Goal: Transaction & Acquisition: Obtain resource

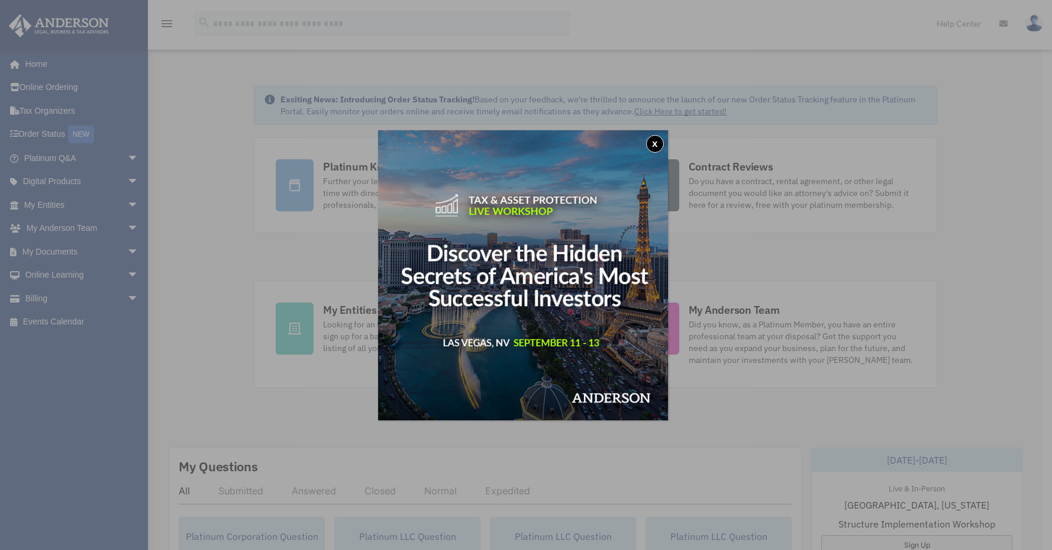
click at [662, 143] on button "x" at bounding box center [655, 144] width 18 height 18
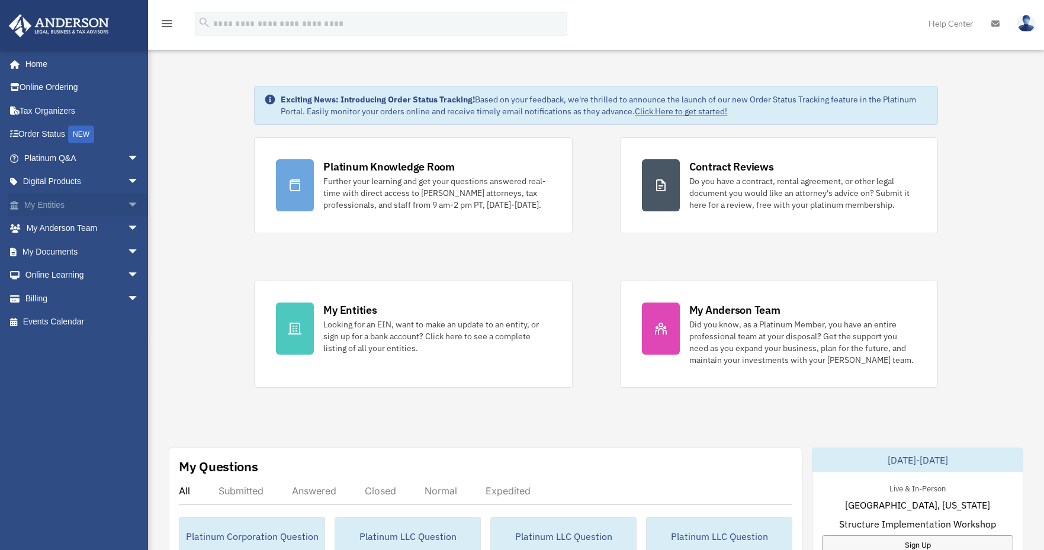
click at [68, 205] on link "My Entities arrow_drop_down" at bounding box center [82, 205] width 149 height 24
click at [66, 253] on link "My Documents arrow_drop_down" at bounding box center [82, 252] width 149 height 24
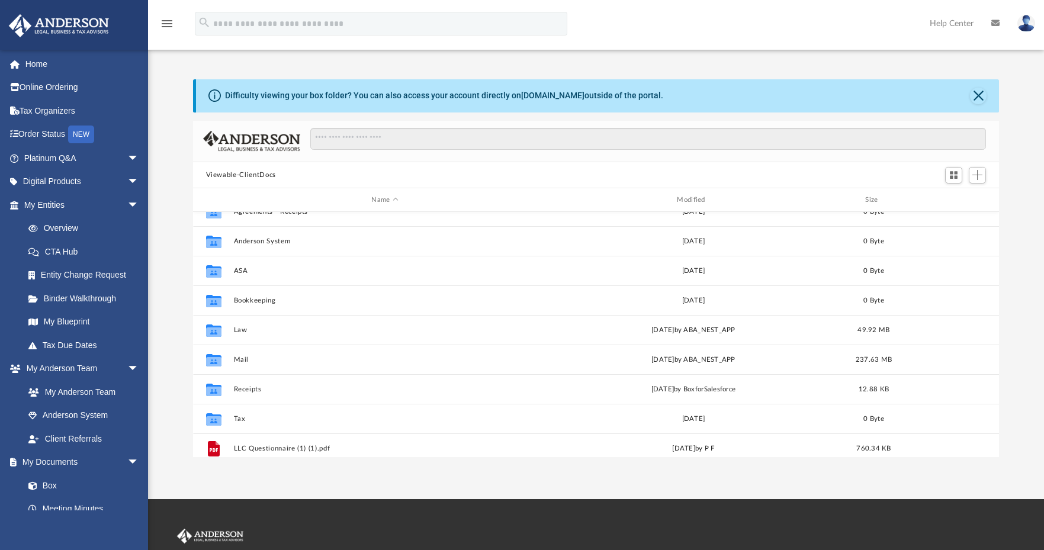
scroll to position [28, 0]
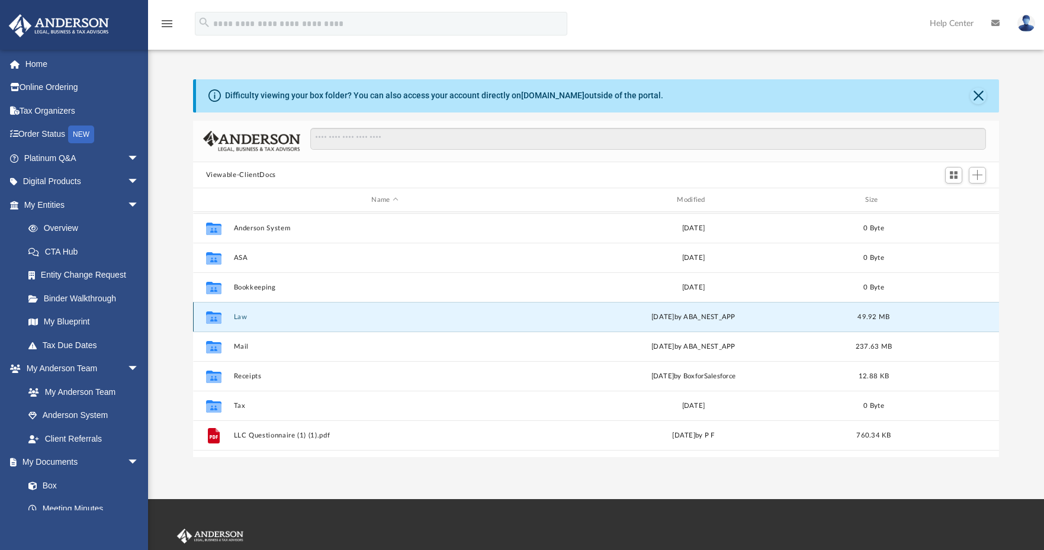
click at [242, 318] on button "Law" at bounding box center [384, 317] width 303 height 8
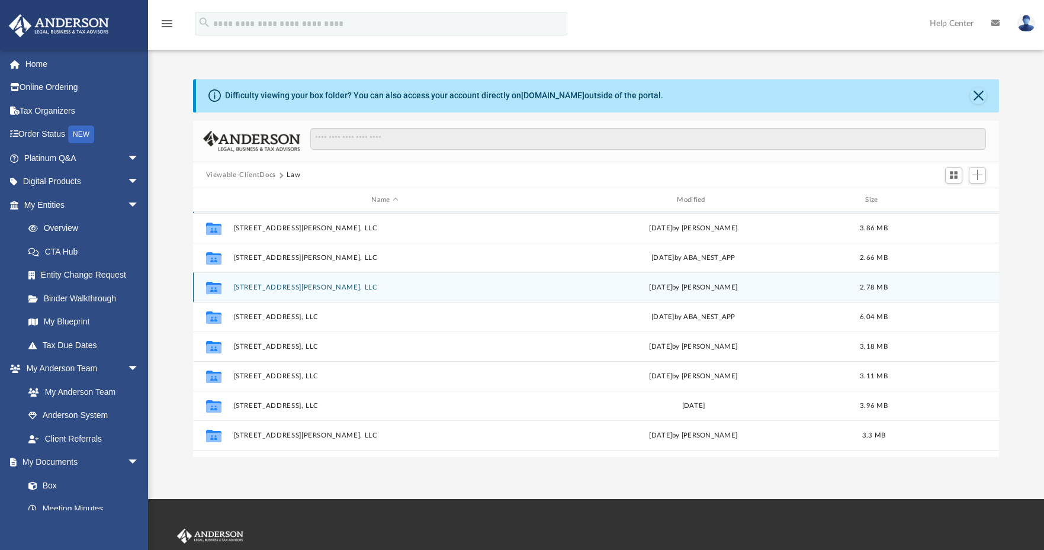
scroll to position [0, 0]
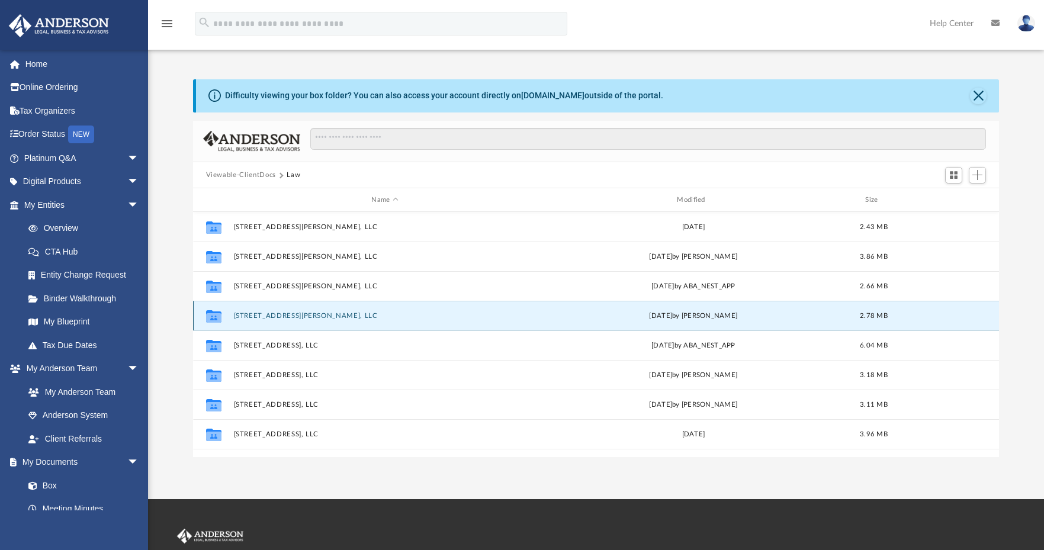
click at [278, 314] on button "[STREET_ADDRESS][PERSON_NAME], LLC" at bounding box center [384, 316] width 303 height 8
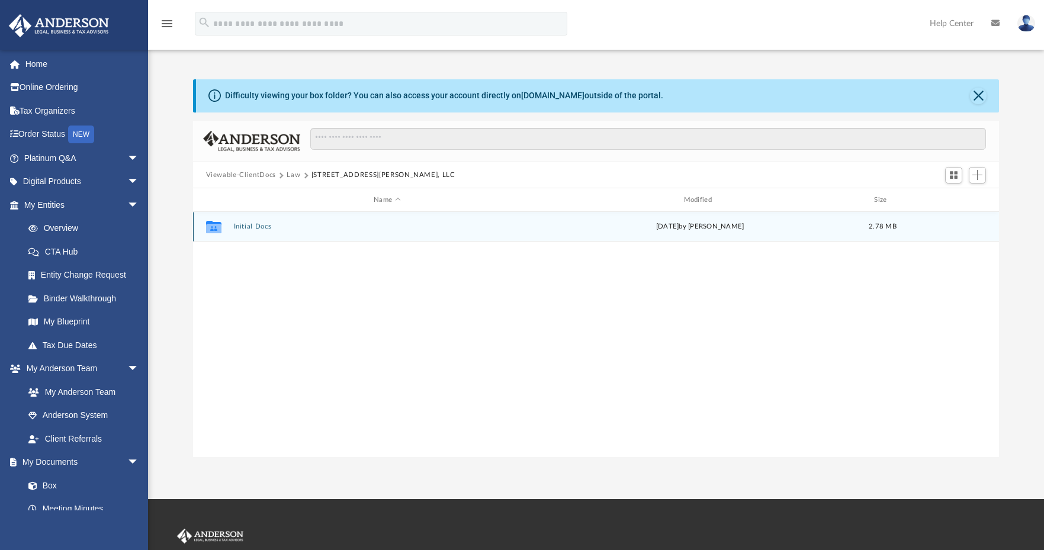
click at [244, 221] on div "Collaborated Folder Initial Docs [DATE] by [PERSON_NAME] 2.78 MB" at bounding box center [596, 227] width 806 height 30
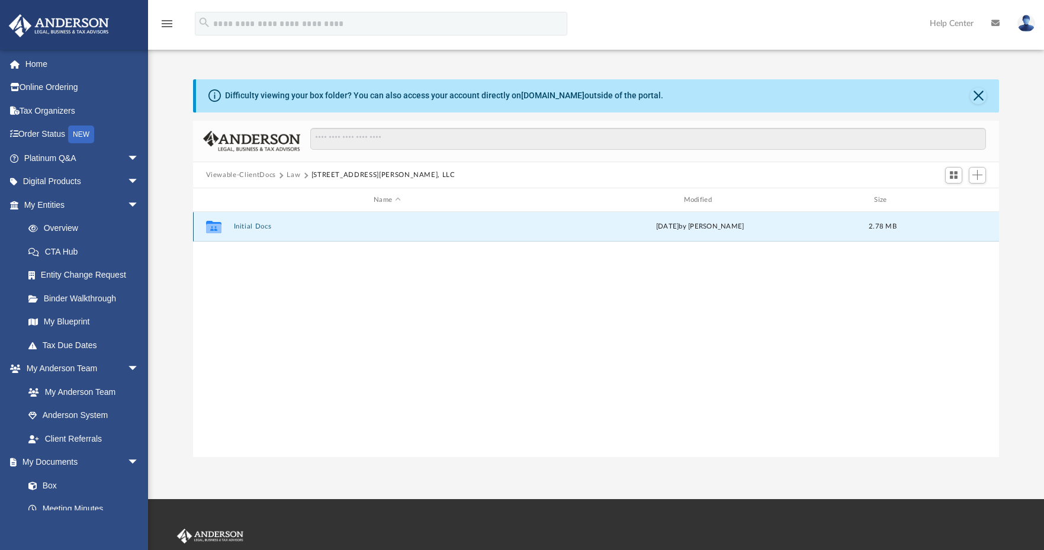
click at [241, 226] on button "Initial Docs" at bounding box center [386, 227] width 307 height 8
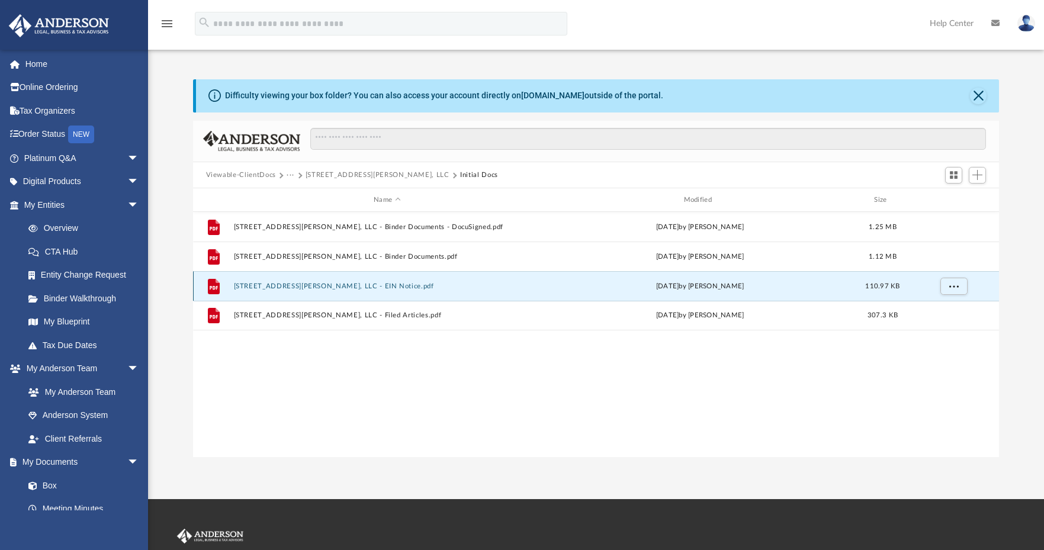
click at [330, 284] on button "[STREET_ADDRESS][PERSON_NAME], LLC - EIN Notice.pdf" at bounding box center [386, 286] width 307 height 8
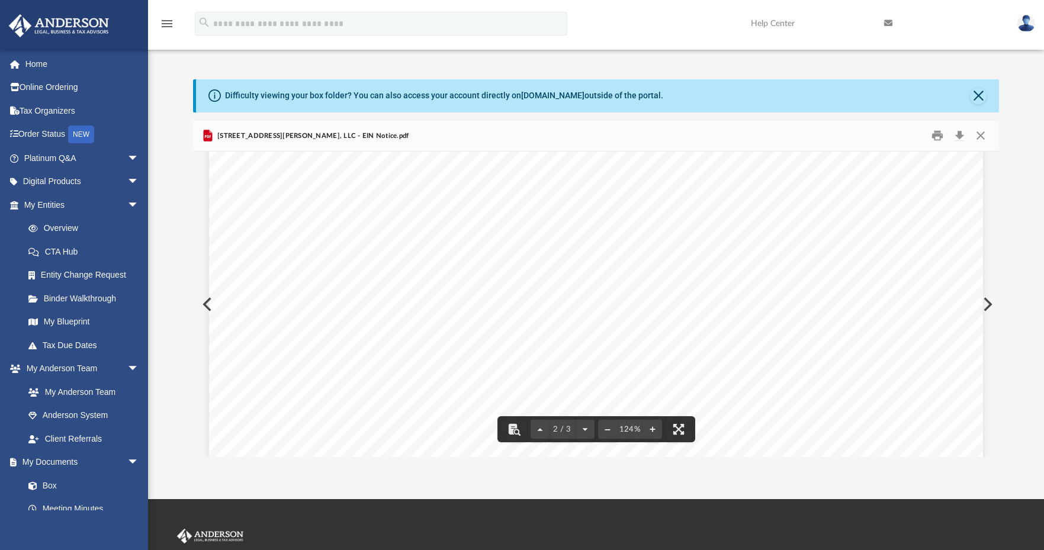
scroll to position [2069, 0]
click at [940, 139] on button "Print" at bounding box center [937, 136] width 24 height 18
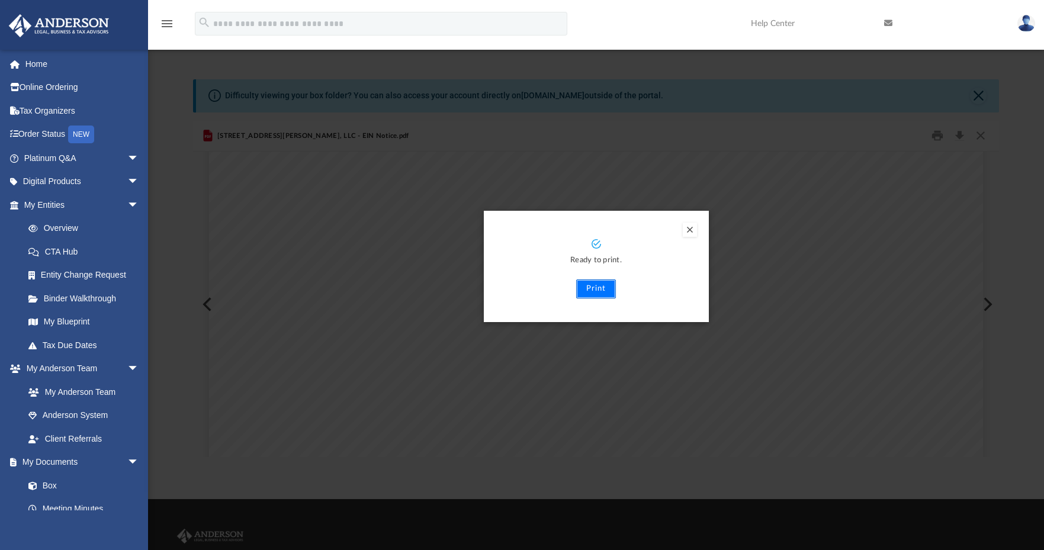
click at [597, 292] on button "Print" at bounding box center [596, 288] width 40 height 19
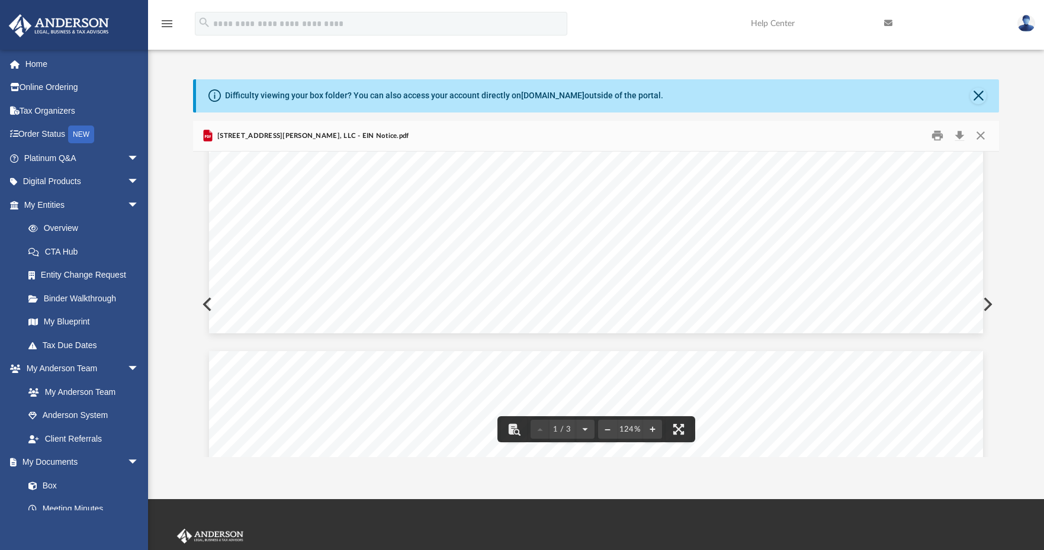
scroll to position [911, 0]
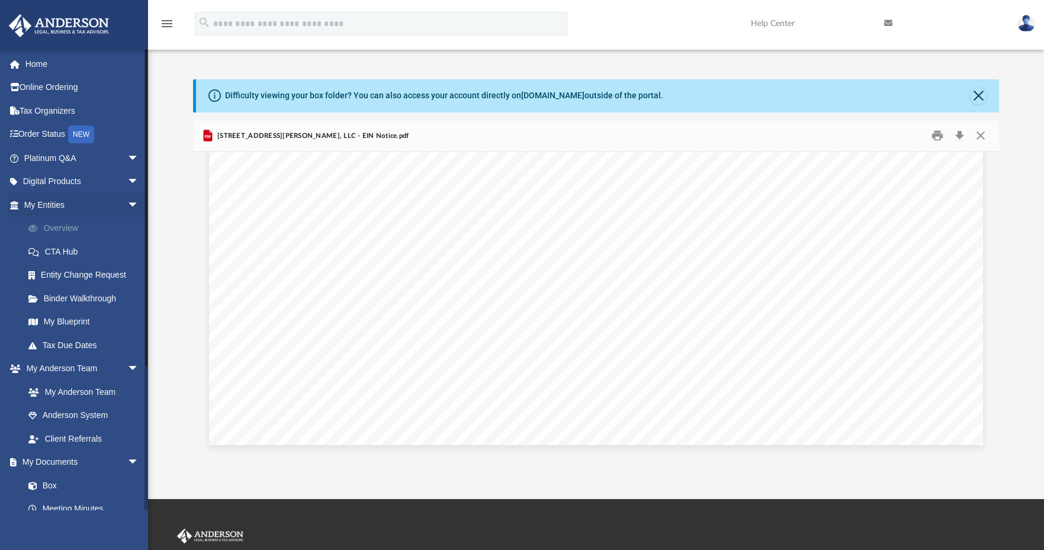
click at [59, 226] on link "Overview" at bounding box center [87, 229] width 140 height 24
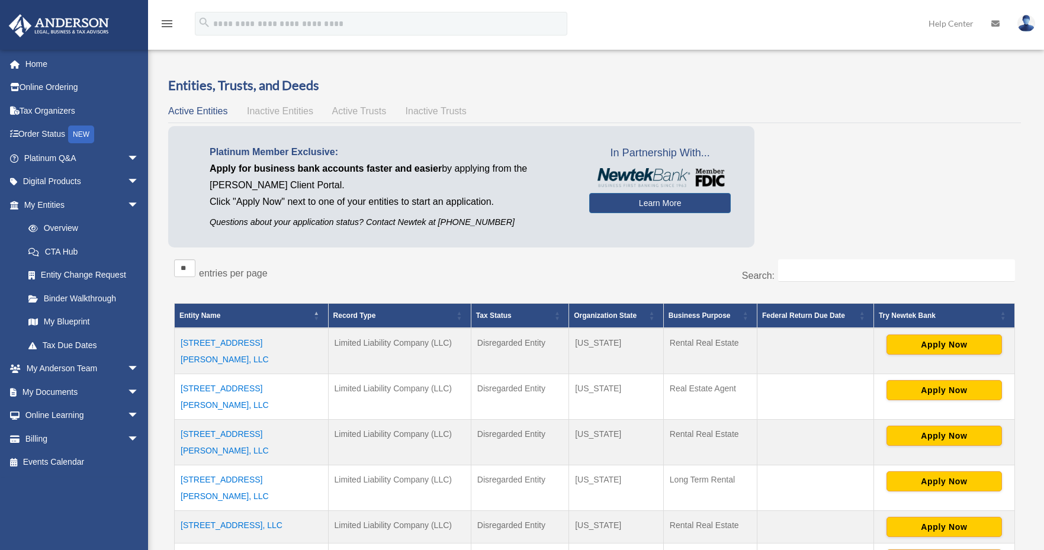
click at [251, 465] on td "[STREET_ADDRESS][PERSON_NAME], LLC" at bounding box center [252, 488] width 154 height 46
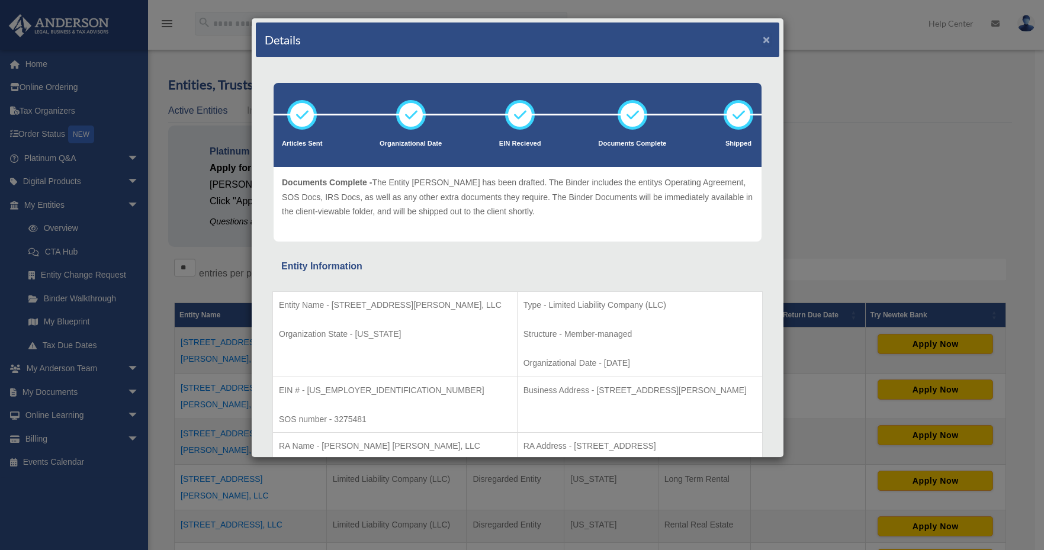
click at [762, 42] on button "×" at bounding box center [766, 39] width 8 height 12
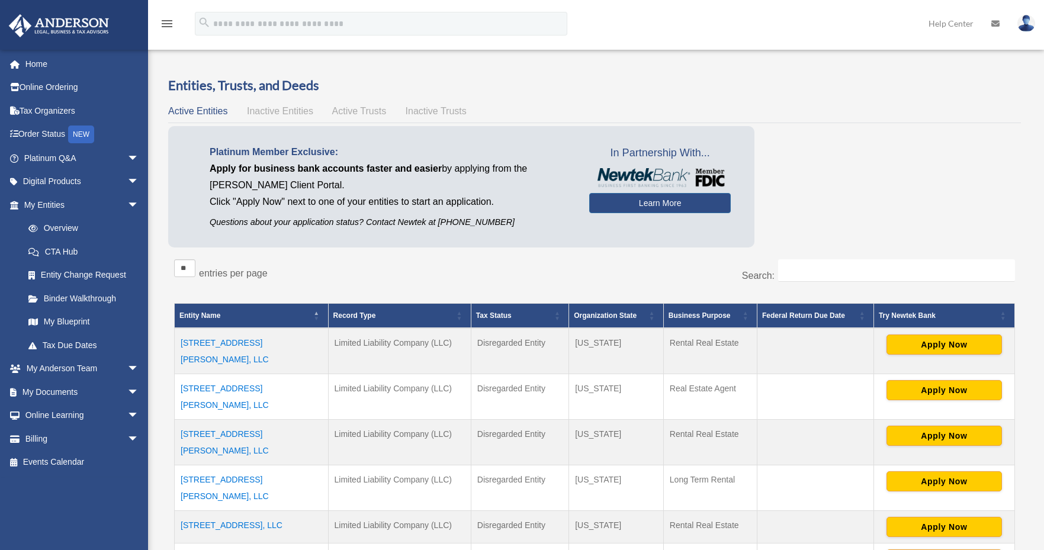
click at [236, 465] on td "[STREET_ADDRESS][PERSON_NAME], LLC" at bounding box center [252, 488] width 154 height 46
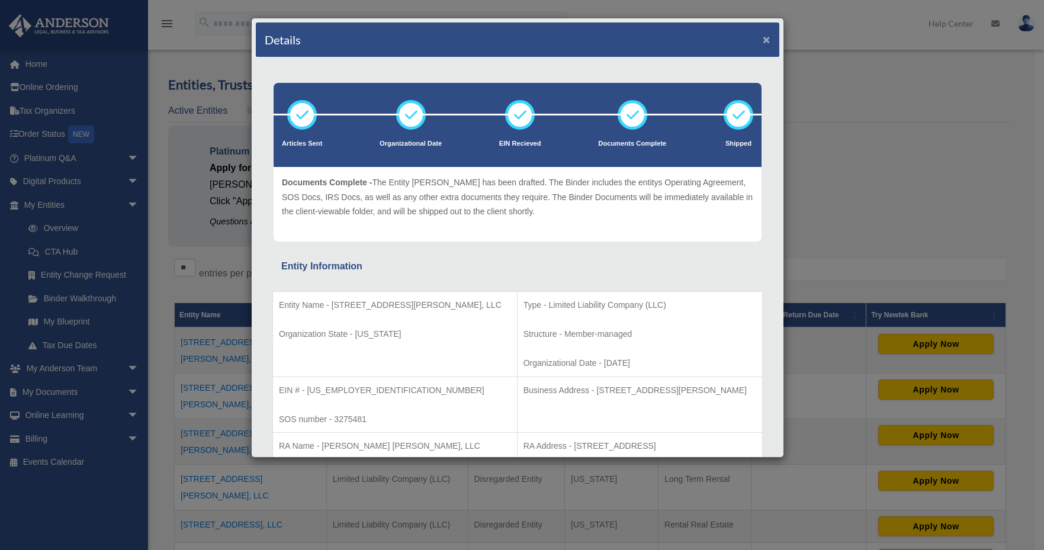
click at [762, 41] on button "×" at bounding box center [766, 39] width 8 height 12
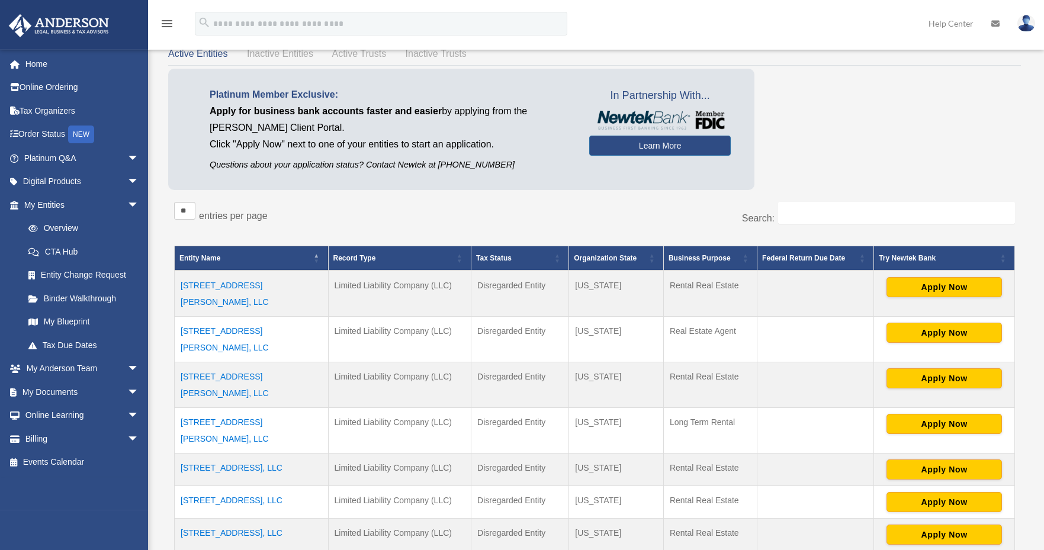
scroll to position [95, 0]
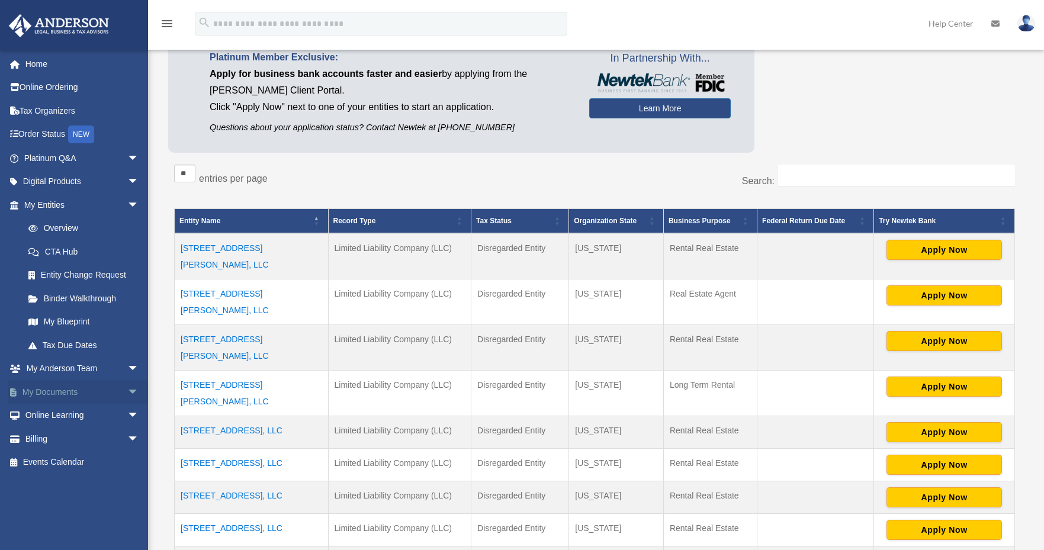
click at [57, 394] on link "My Documents arrow_drop_down" at bounding box center [82, 392] width 149 height 24
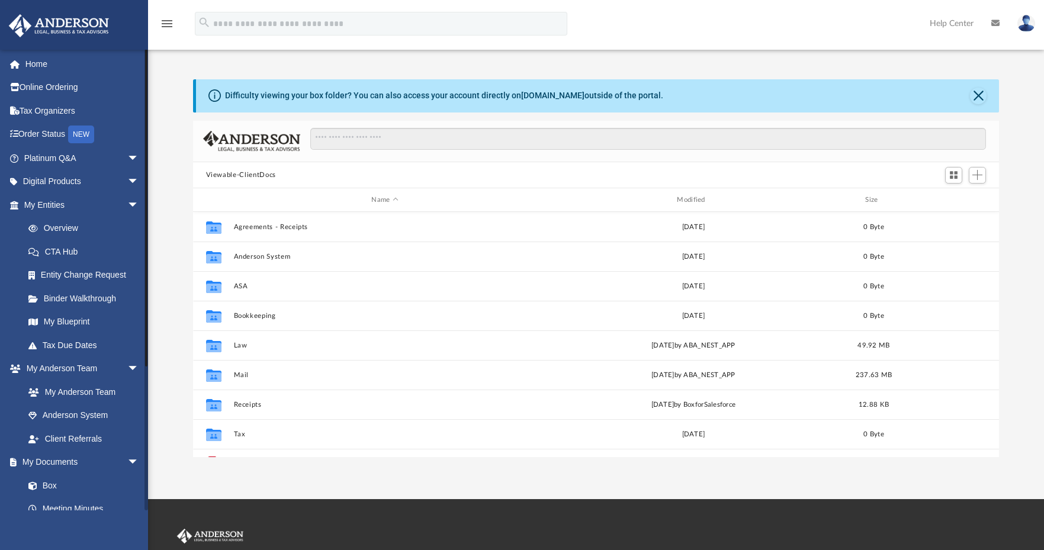
scroll to position [260, 797]
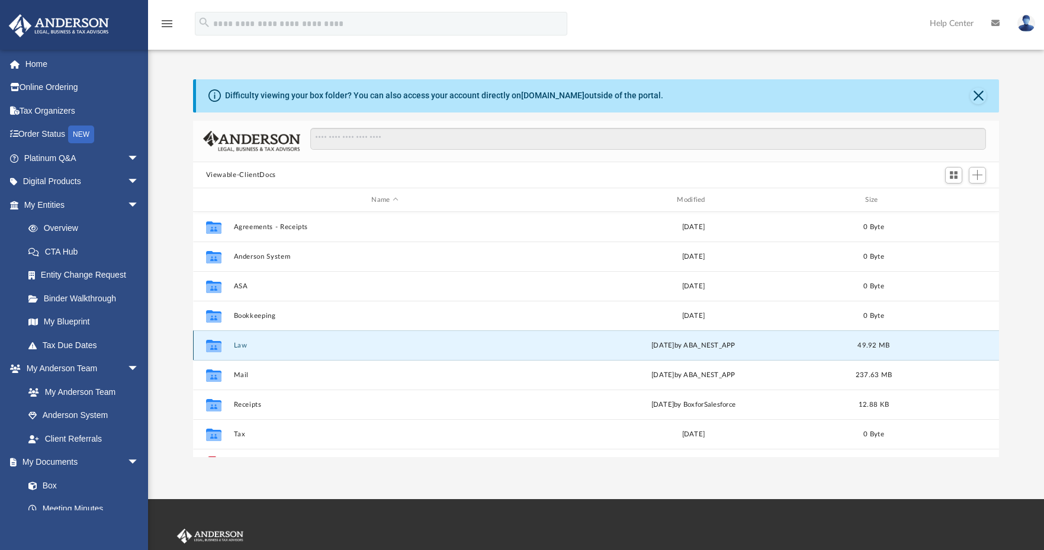
click at [244, 346] on button "Law" at bounding box center [384, 346] width 303 height 8
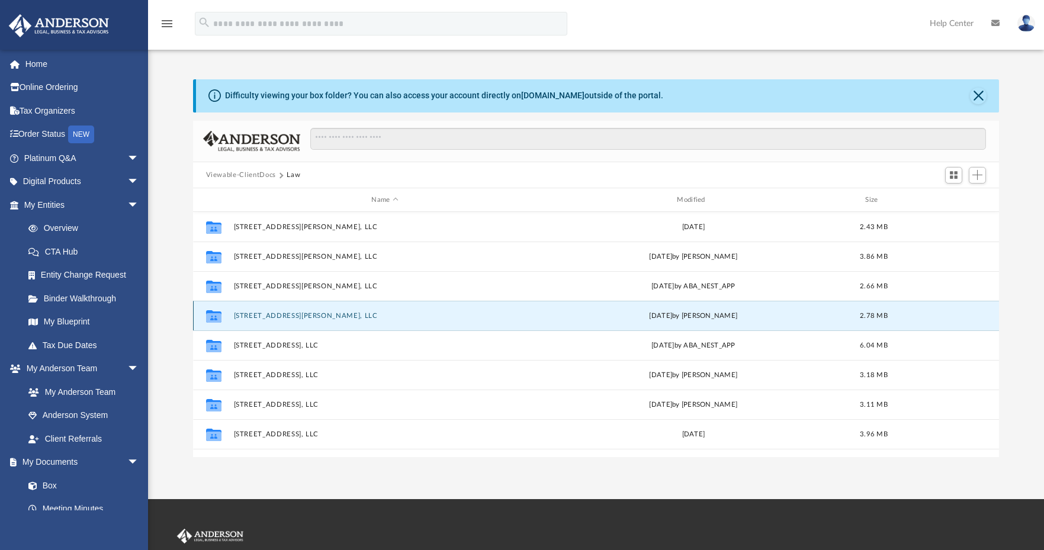
click at [263, 315] on button "[STREET_ADDRESS][PERSON_NAME], LLC" at bounding box center [384, 316] width 303 height 8
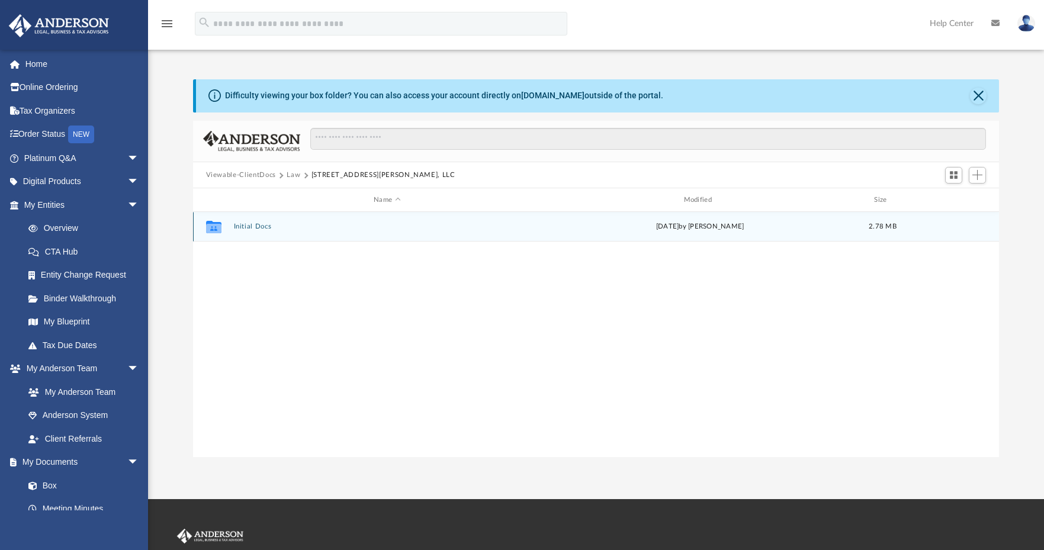
click at [260, 228] on button "Initial Docs" at bounding box center [386, 227] width 307 height 8
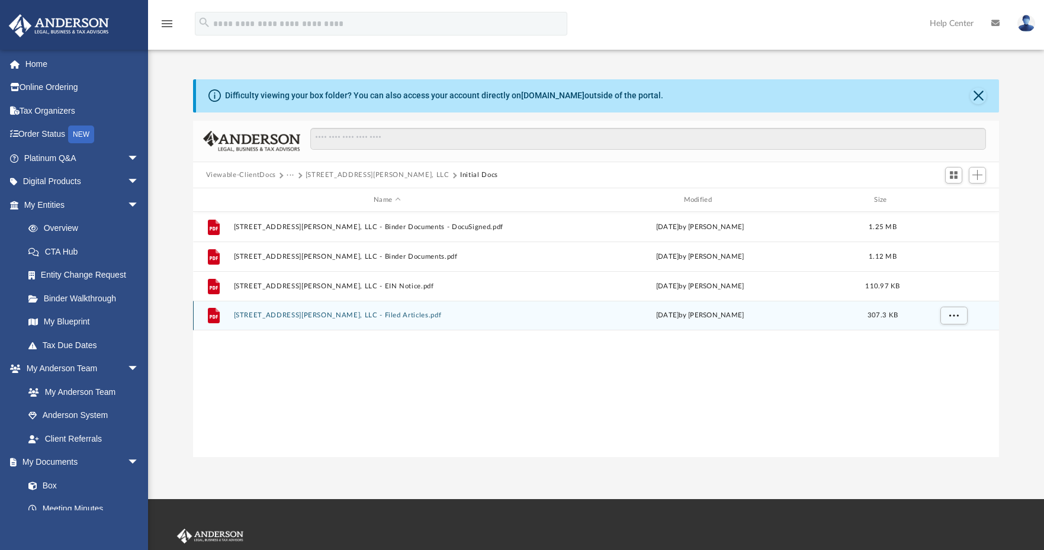
click at [310, 318] on button "[STREET_ADDRESS][PERSON_NAME], LLC - Filed Articles.pdf" at bounding box center [386, 315] width 307 height 8
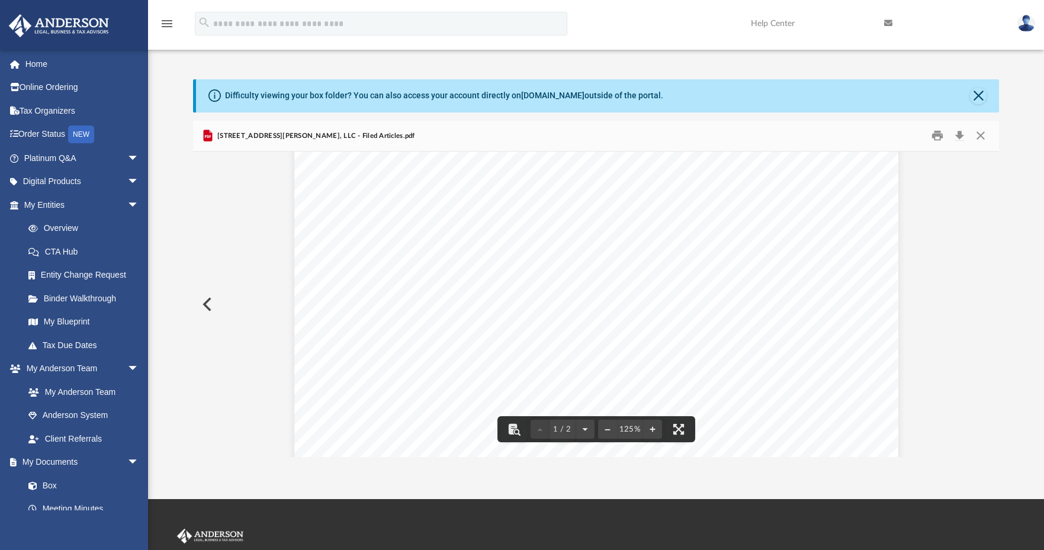
scroll to position [120, 0]
click at [983, 134] on button "Close" at bounding box center [980, 136] width 21 height 18
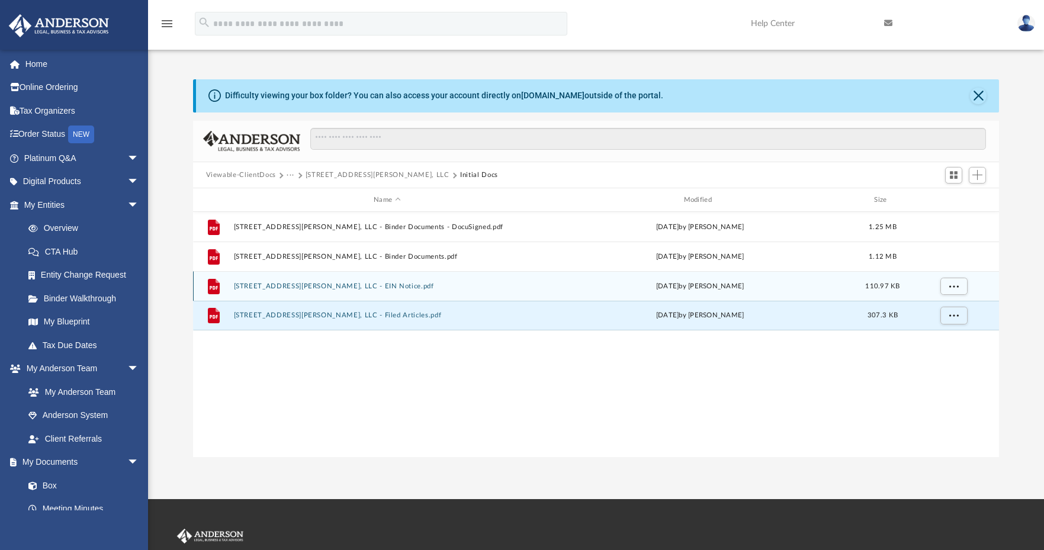
click at [344, 285] on button "[STREET_ADDRESS][PERSON_NAME], LLC - EIN Notice.pdf" at bounding box center [386, 286] width 307 height 8
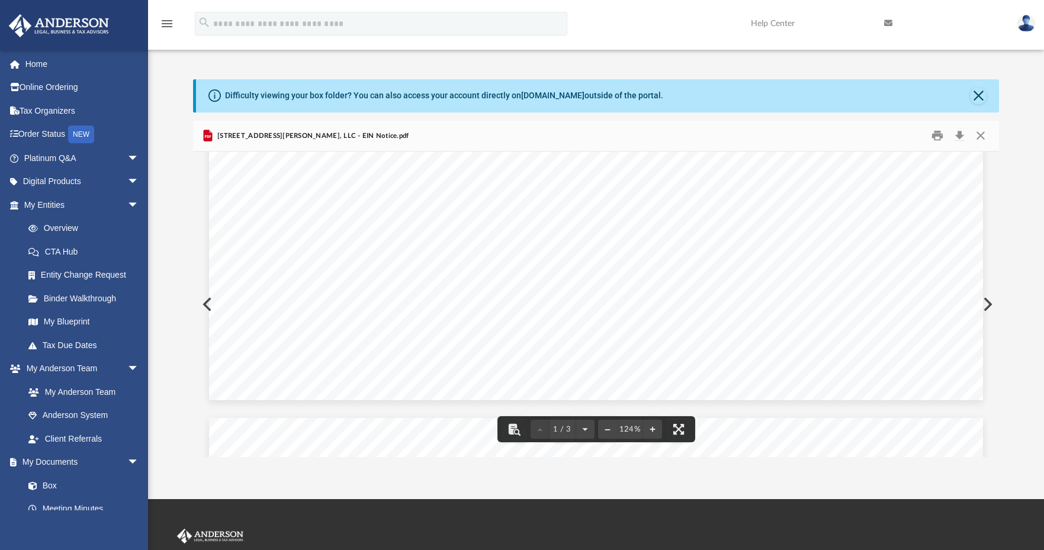
scroll to position [1039, 0]
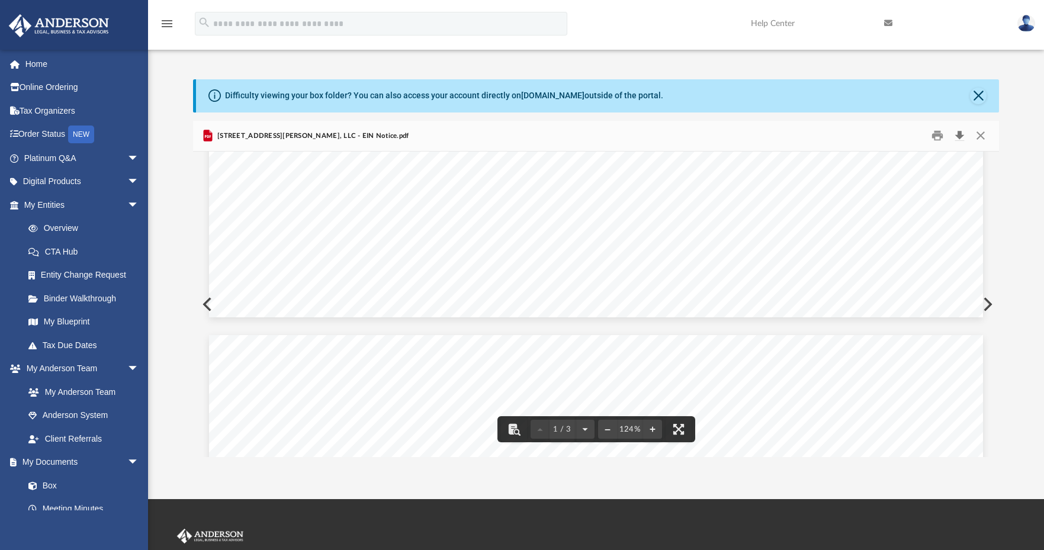
click at [959, 140] on button "Download" at bounding box center [958, 136] width 21 height 18
click at [975, 138] on button "Close" at bounding box center [980, 136] width 21 height 18
